Goal: Information Seeking & Learning: Learn about a topic

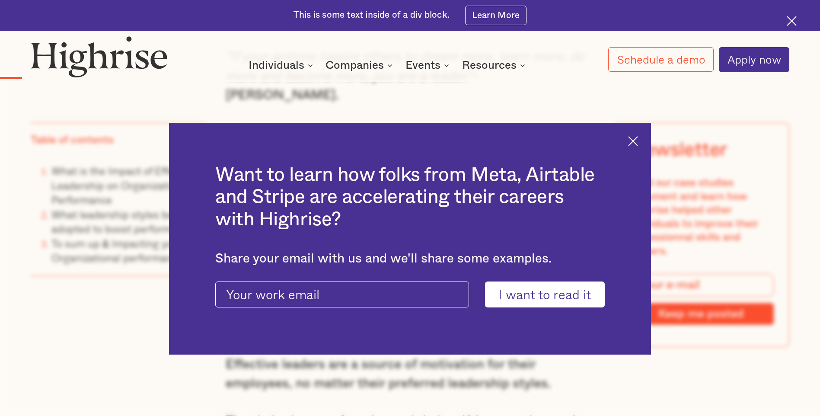
scroll to position [907, 0]
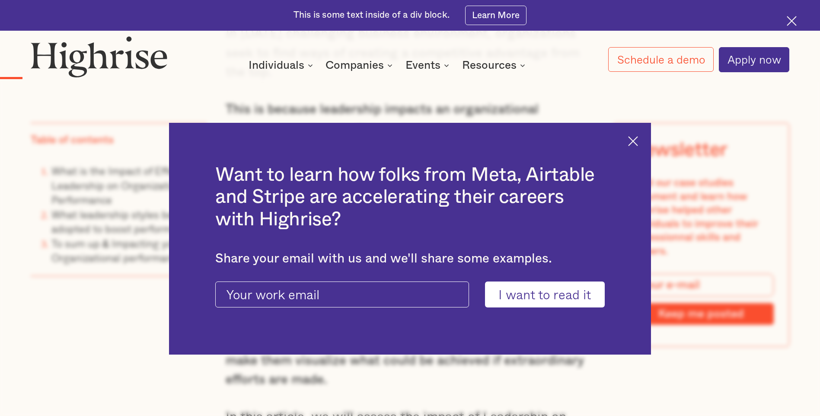
click at [636, 141] on img at bounding box center [633, 141] width 10 height 10
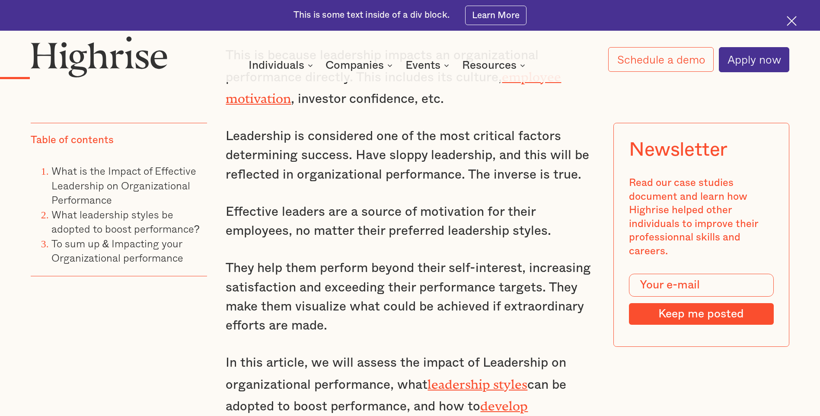
scroll to position [994, 0]
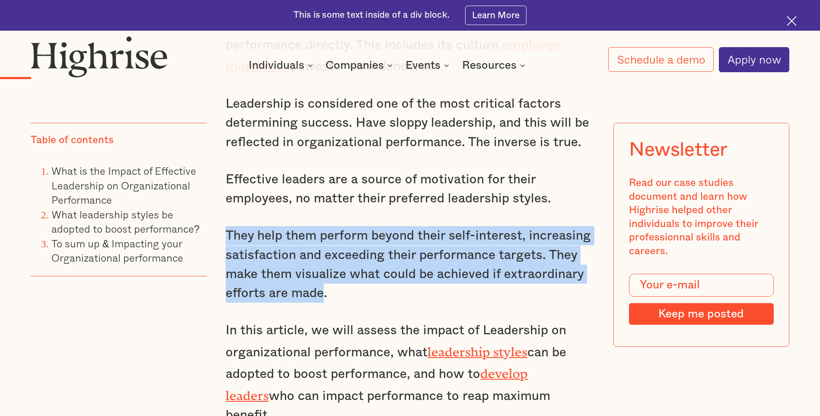
drag, startPoint x: 226, startPoint y: 239, endPoint x: 323, endPoint y: 299, distance: 114.1
click at [323, 299] on p "They help them perform beyond their self-interest, increasing satisfaction and …" at bounding box center [410, 264] width 368 height 77
drag, startPoint x: 323, startPoint y: 299, endPoint x: 307, endPoint y: 283, distance: 23.5
copy p "They help them perform beyond their self-interest, increasing satisfaction and …"
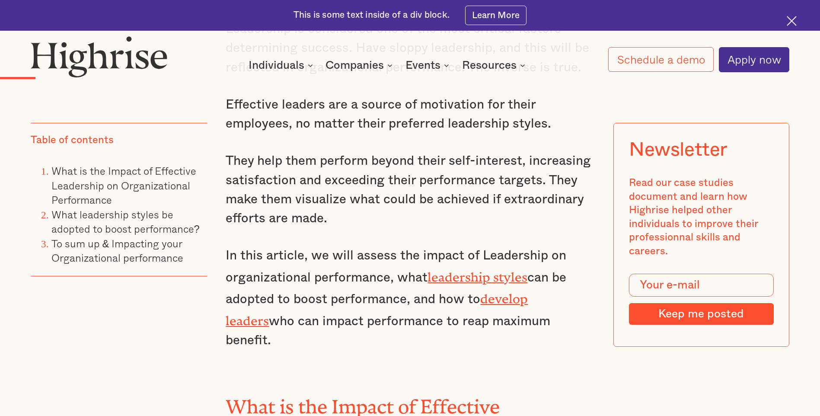
scroll to position [1037, 0]
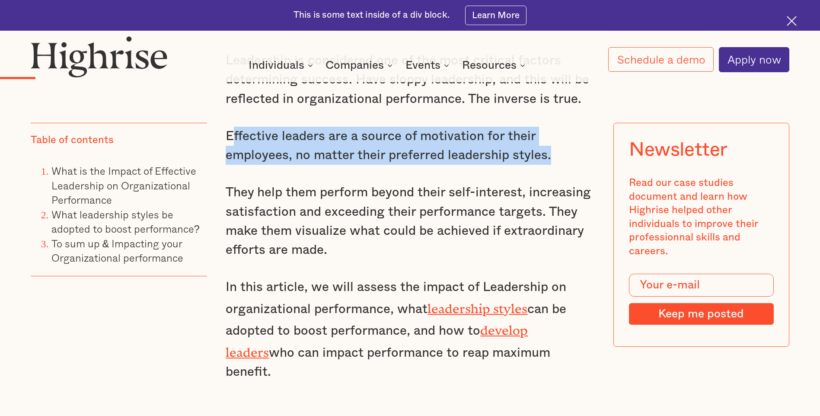
drag, startPoint x: 230, startPoint y: 136, endPoint x: 594, endPoint y: 159, distance: 364.9
click at [594, 159] on p "Effective leaders are a source of motivation for their employees, no matter the…" at bounding box center [410, 146] width 368 height 38
drag, startPoint x: 240, startPoint y: 123, endPoint x: 214, endPoint y: 76, distance: 52.8
